Goal: Task Accomplishment & Management: Manage account settings

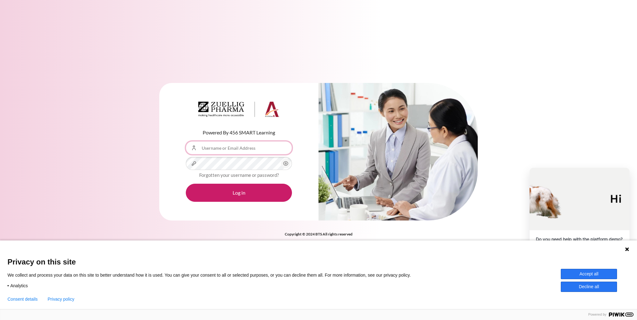
click at [218, 148] on input "Username or Email Address" at bounding box center [239, 147] width 106 height 13
type input "dtmlan@zuelligpharma.com"
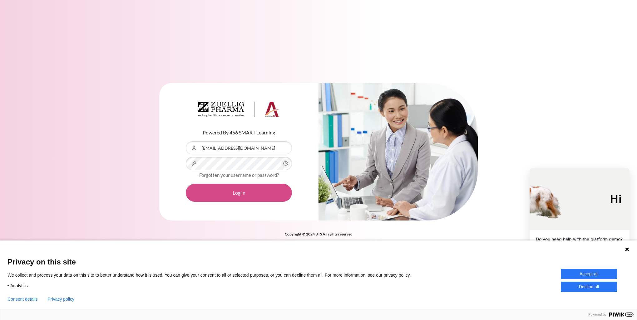
click at [238, 193] on button "Log in" at bounding box center [239, 193] width 106 height 18
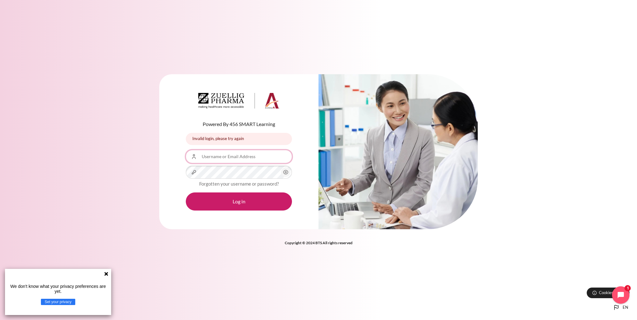
click at [217, 159] on input "Username or Email Address" at bounding box center [239, 156] width 106 height 13
type input "[EMAIL_ADDRESS][DOMAIN_NAME]"
click at [230, 284] on div "Powered By 456 SMART Learning Invalid login, please try again Invalid login, pl…" at bounding box center [318, 160] width 637 height 320
drag, startPoint x: 244, startPoint y: 157, endPoint x: 176, endPoint y: 153, distance: 68.8
click at [176, 153] on div "Powered By 456 SMART Learning Invalid login, please try again Invalid login, pl…" at bounding box center [238, 151] width 159 height 155
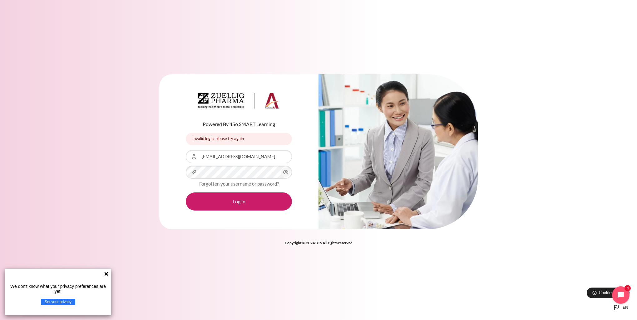
click at [285, 172] on icon "Content" at bounding box center [285, 172] width 7 height 7
click at [232, 203] on button "Log in" at bounding box center [239, 202] width 106 height 18
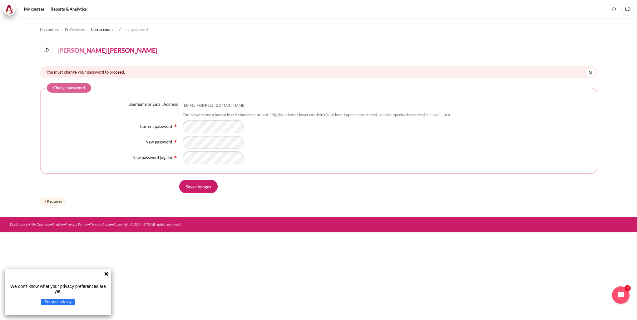
click at [349, 140] on div "Content" at bounding box center [387, 142] width 408 height 13
click at [165, 146] on div "New password" at bounding box center [318, 142] width 543 height 13
click at [320, 143] on div "Content" at bounding box center [387, 142] width 408 height 13
click at [177, 157] on div "New password (again)" at bounding box center [318, 157] width 543 height 13
click at [198, 189] on input "Save changes" at bounding box center [198, 186] width 38 height 13
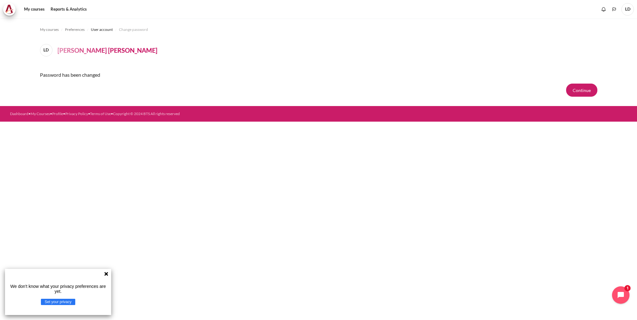
click at [107, 275] on icon at bounding box center [106, 274] width 4 height 4
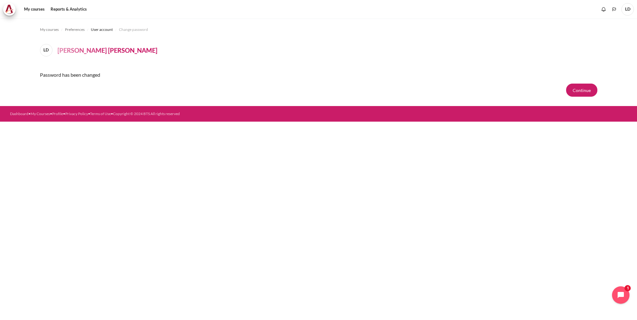
click at [307, 235] on div "My courses Preferences User account Change password LD [PERSON_NAME] [PERSON_NA…" at bounding box center [318, 169] width 637 height 302
click at [590, 89] on button "Continue" at bounding box center [581, 90] width 31 height 13
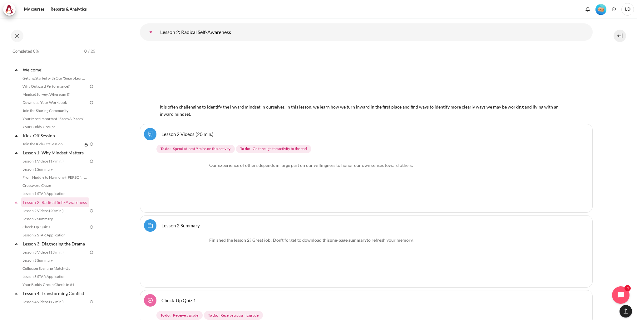
scroll to position [1779, 0]
